Goal: Transaction & Acquisition: Book appointment/travel/reservation

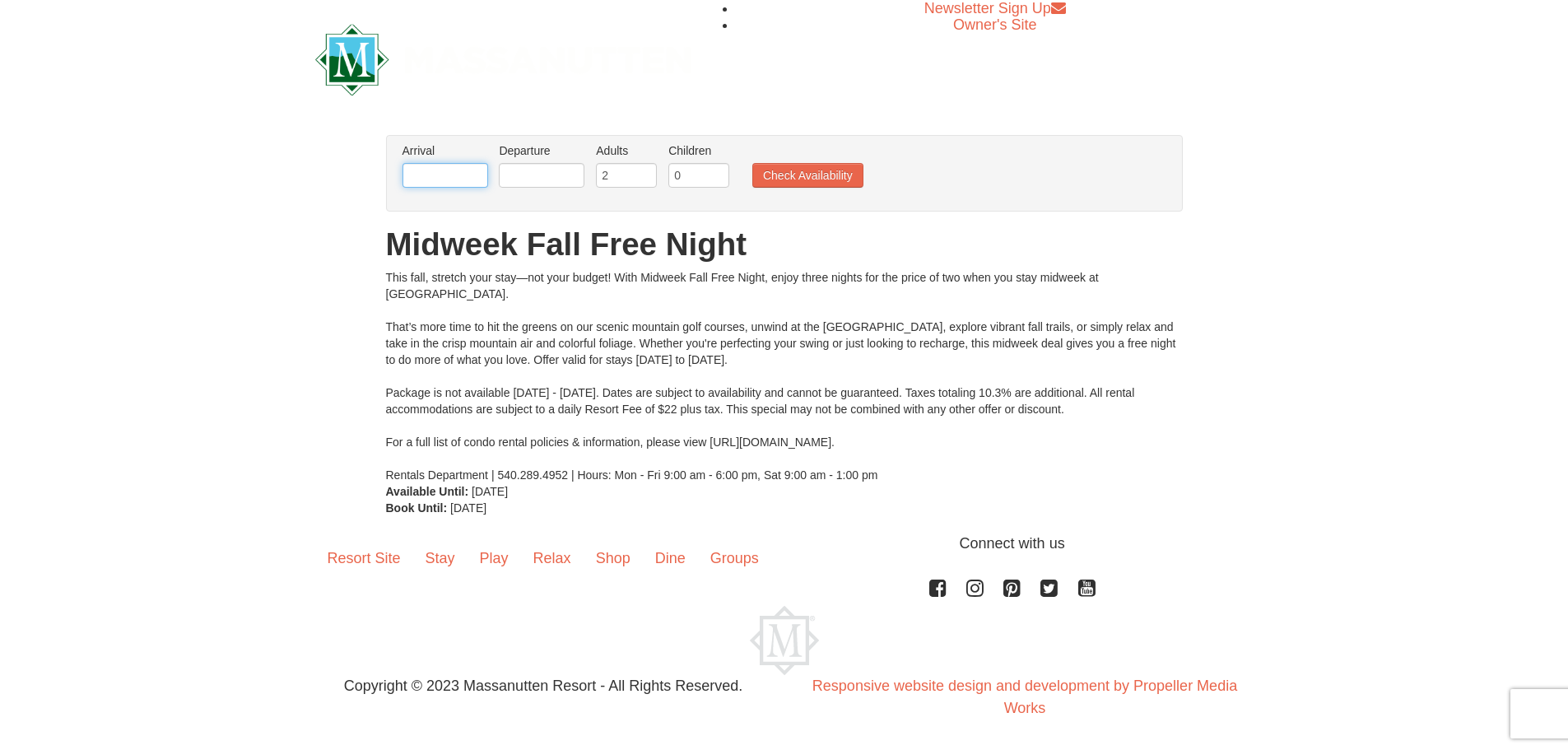
click at [464, 174] on input "text" at bounding box center [445, 176] width 85 height 25
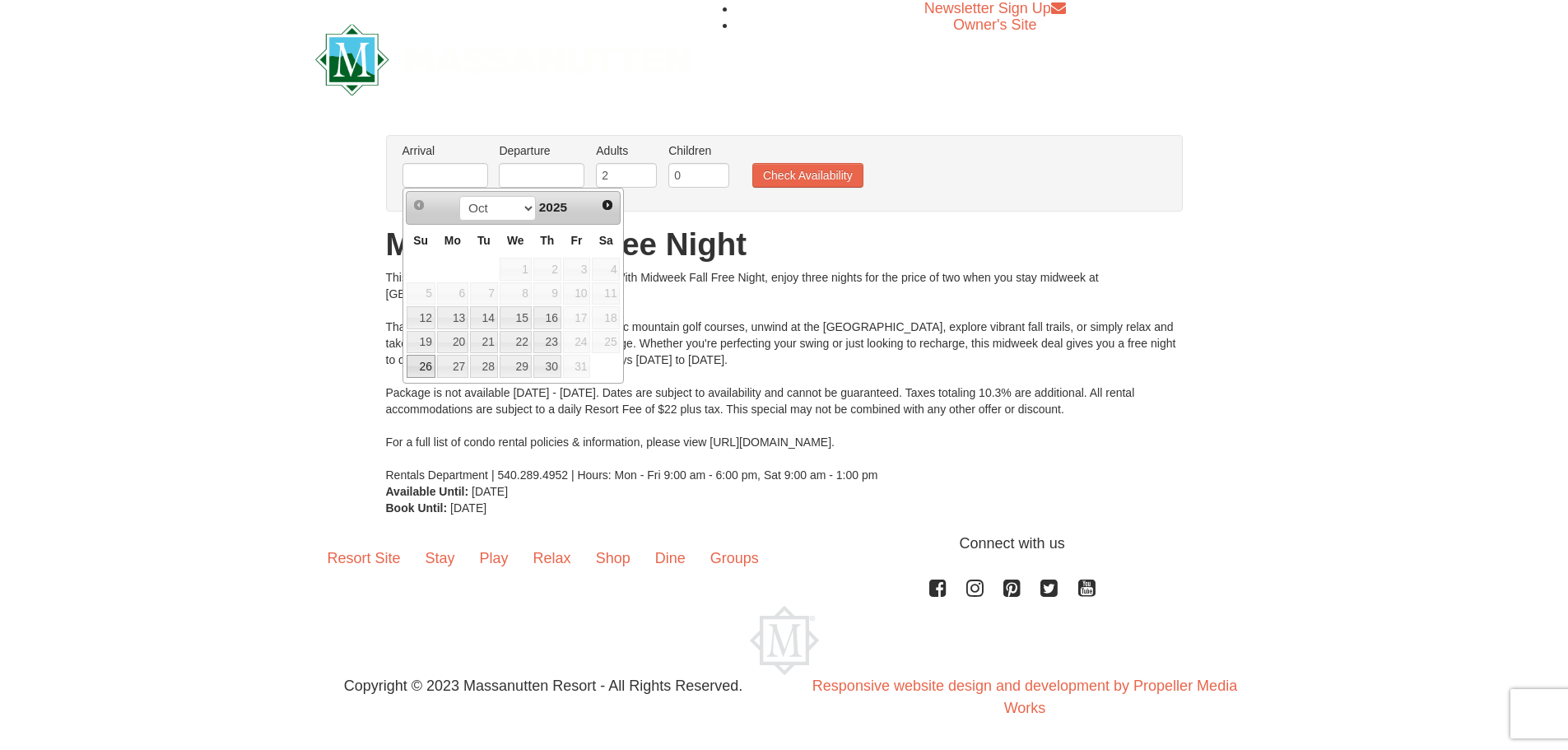
click at [416, 367] on link "26" at bounding box center [421, 366] width 29 height 23
type input "[DATE]"
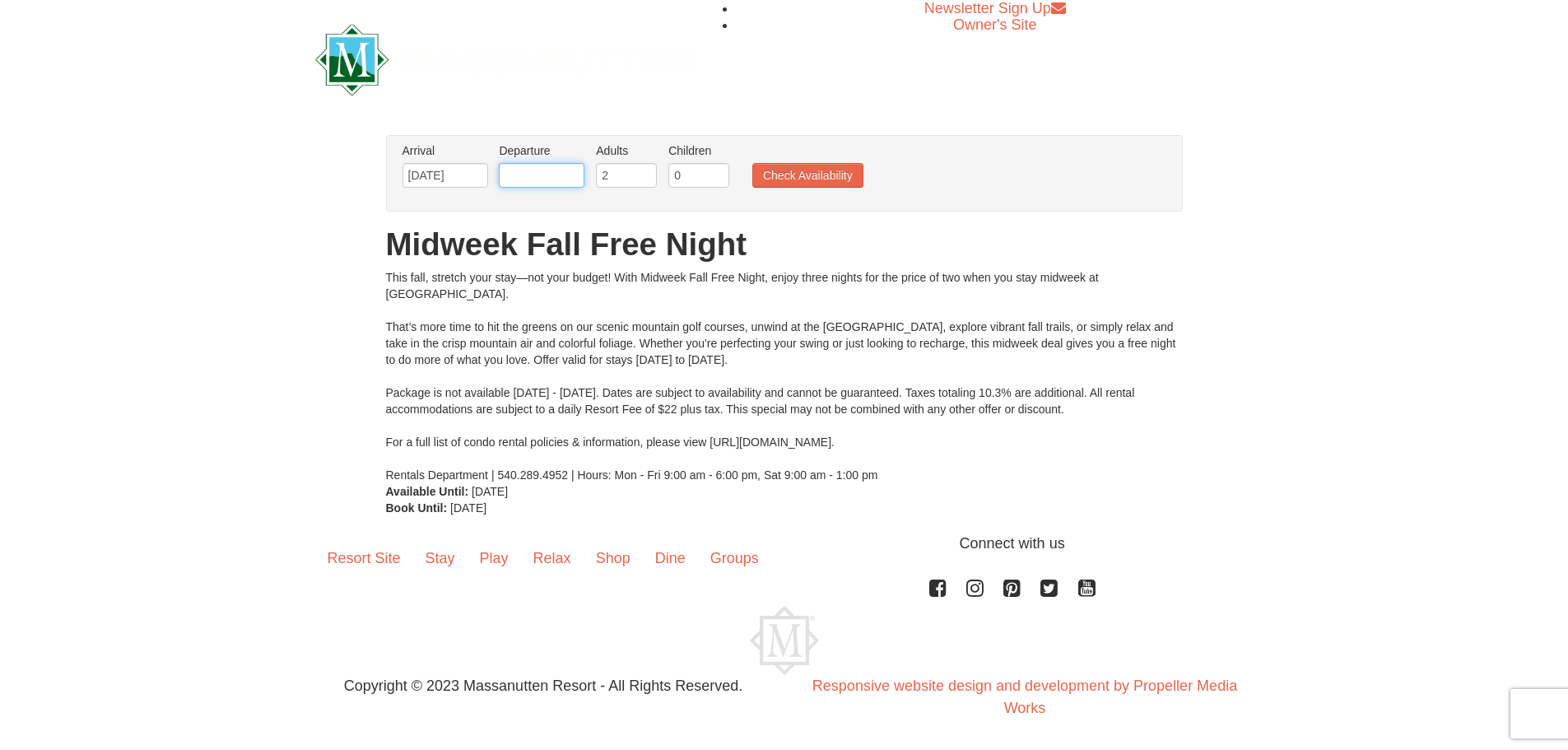
click at [545, 176] on input "text" at bounding box center [541, 176] width 85 height 25
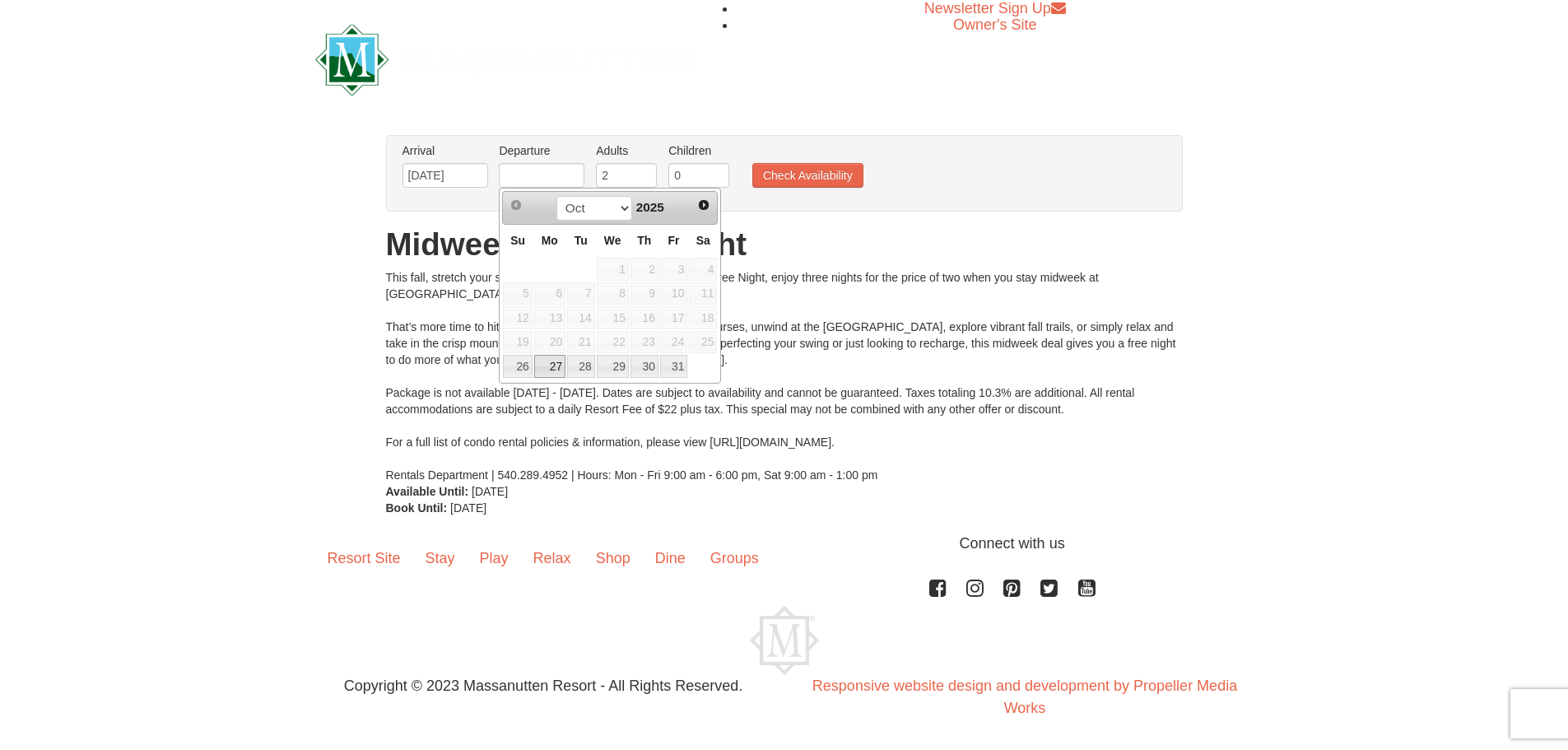
click at [545, 362] on link "27" at bounding box center [549, 366] width 31 height 23
type input "[DATE]"
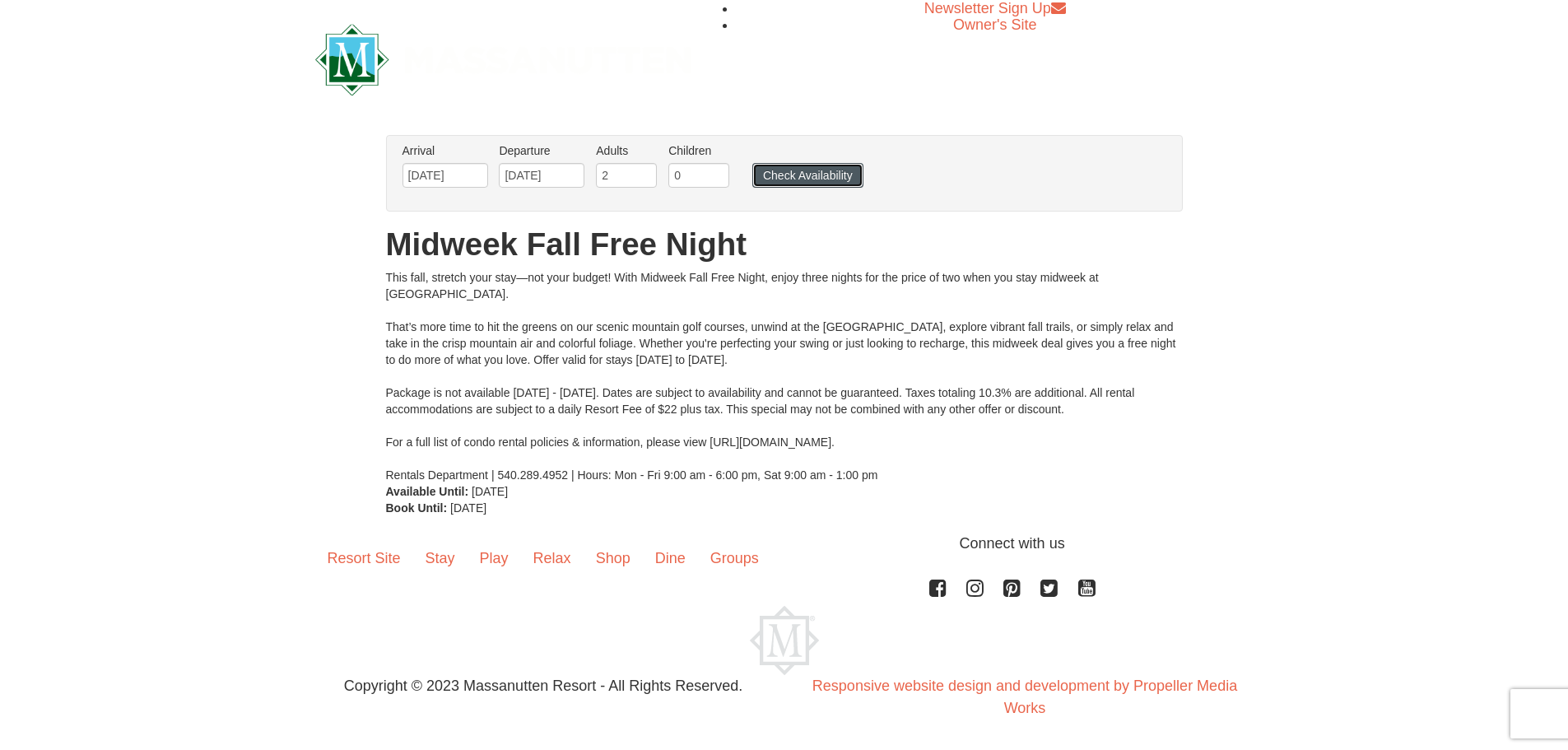
click at [803, 174] on button "Check Availability" at bounding box center [808, 176] width 111 height 25
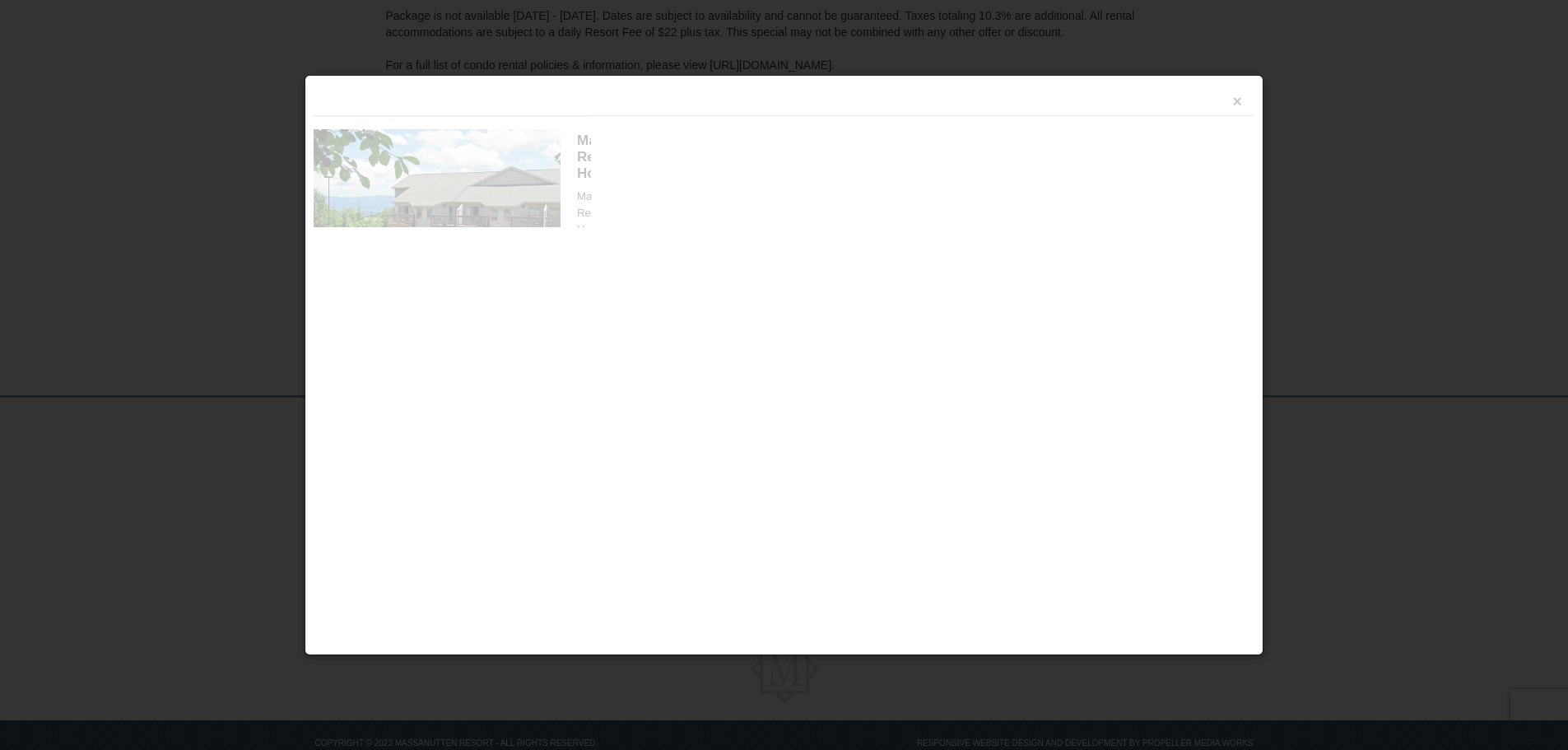
scroll to position [377, 0]
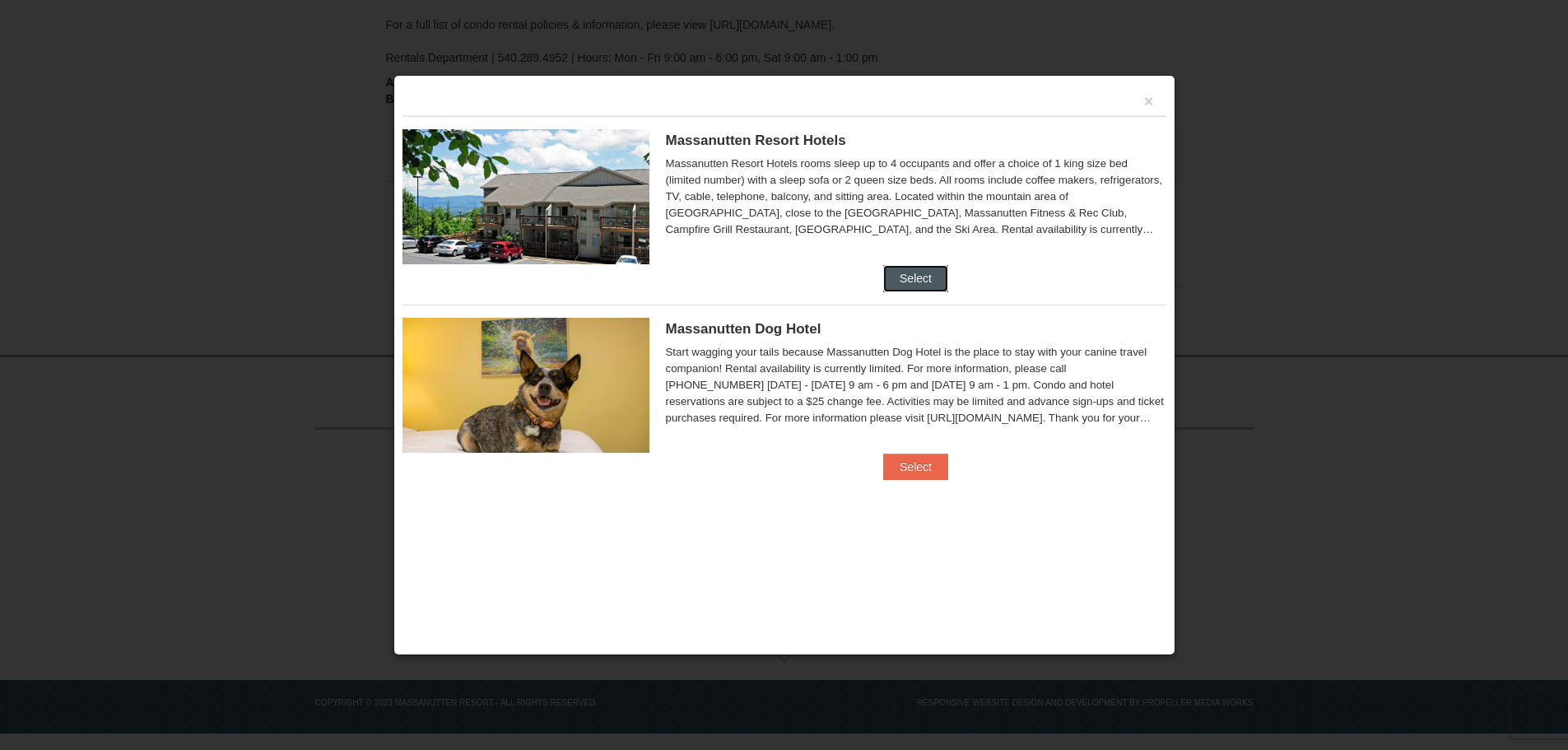
click at [915, 273] on button "Select" at bounding box center [915, 277] width 65 height 26
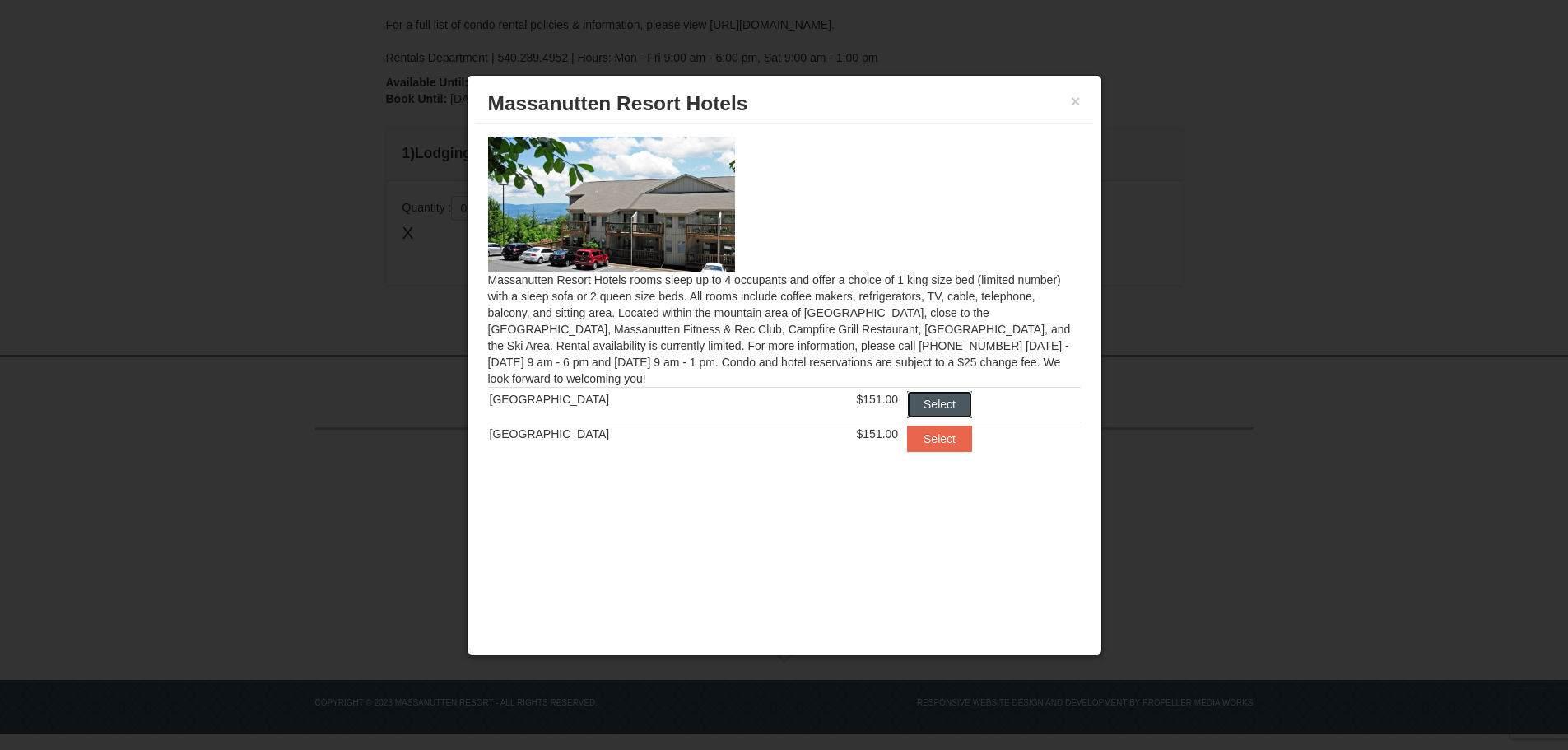
click at [924, 406] on button "Select" at bounding box center [939, 404] width 65 height 26
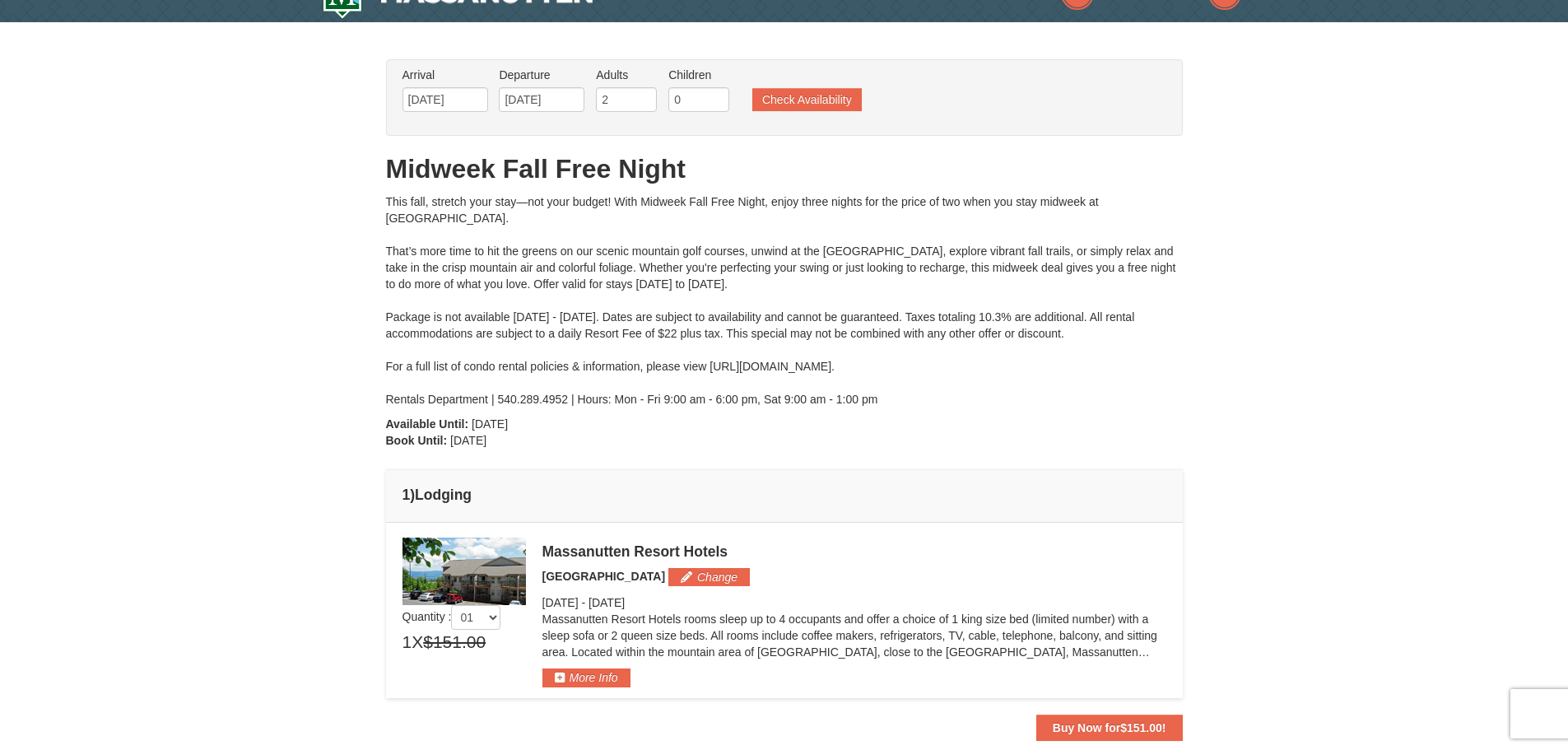
scroll to position [0, 0]
